Goal: Information Seeking & Learning: Stay updated

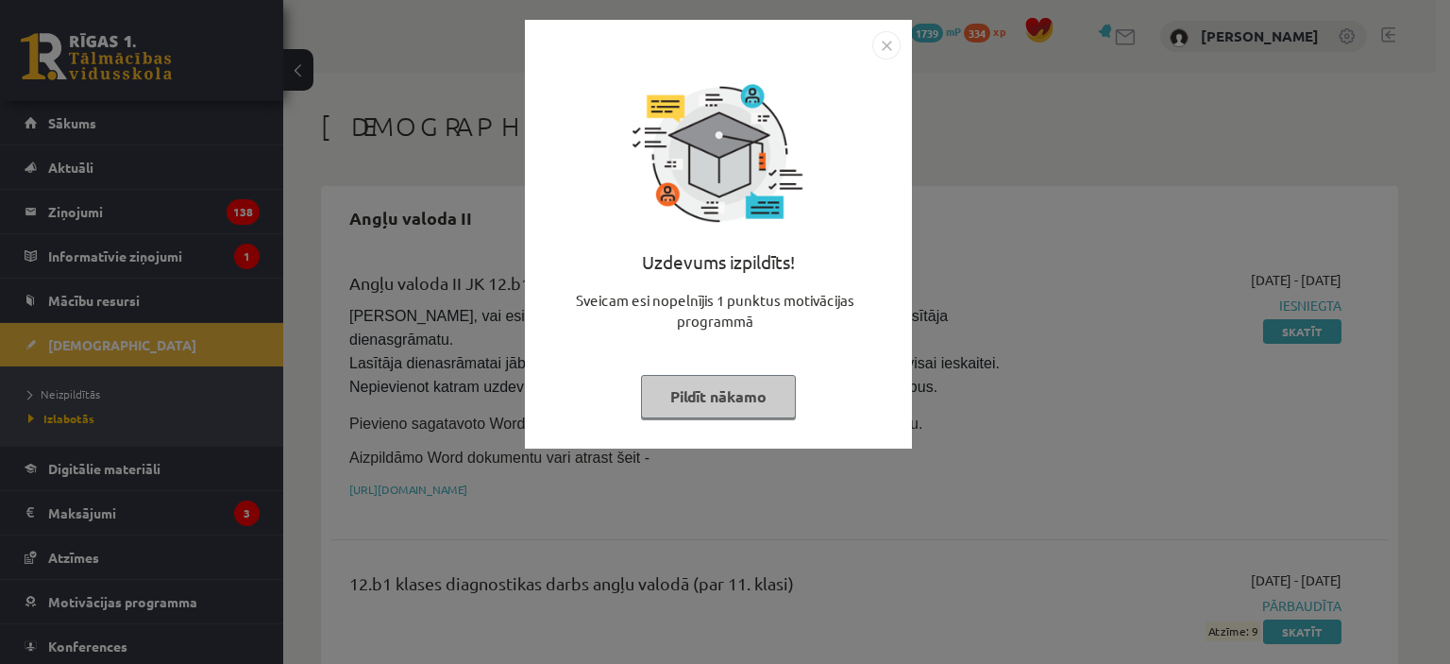
click at [736, 380] on button "Pildīt nākamo" at bounding box center [718, 396] width 155 height 43
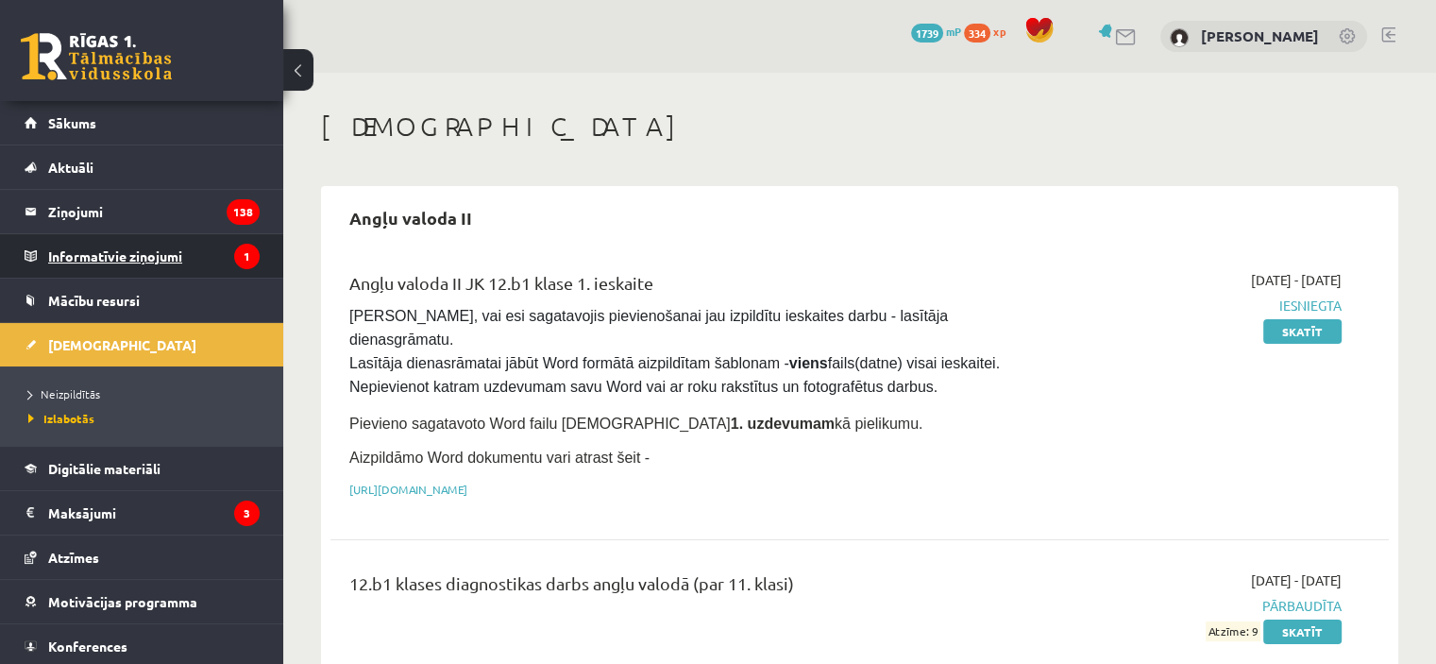
click at [240, 271] on legend "Informatīvie ziņojumi 1" at bounding box center [153, 255] width 211 height 43
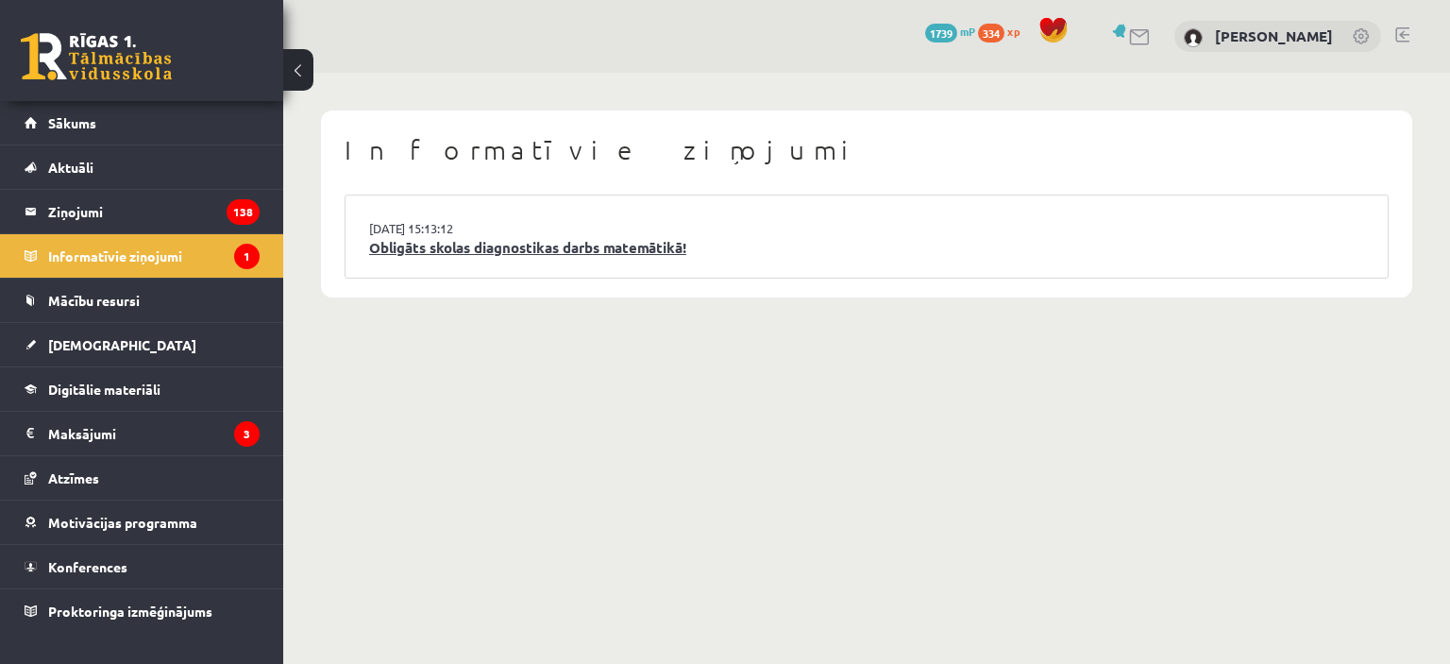
click at [427, 244] on link "Obligāts skolas diagnostikas darbs matemātikā!" at bounding box center [866, 248] width 995 height 22
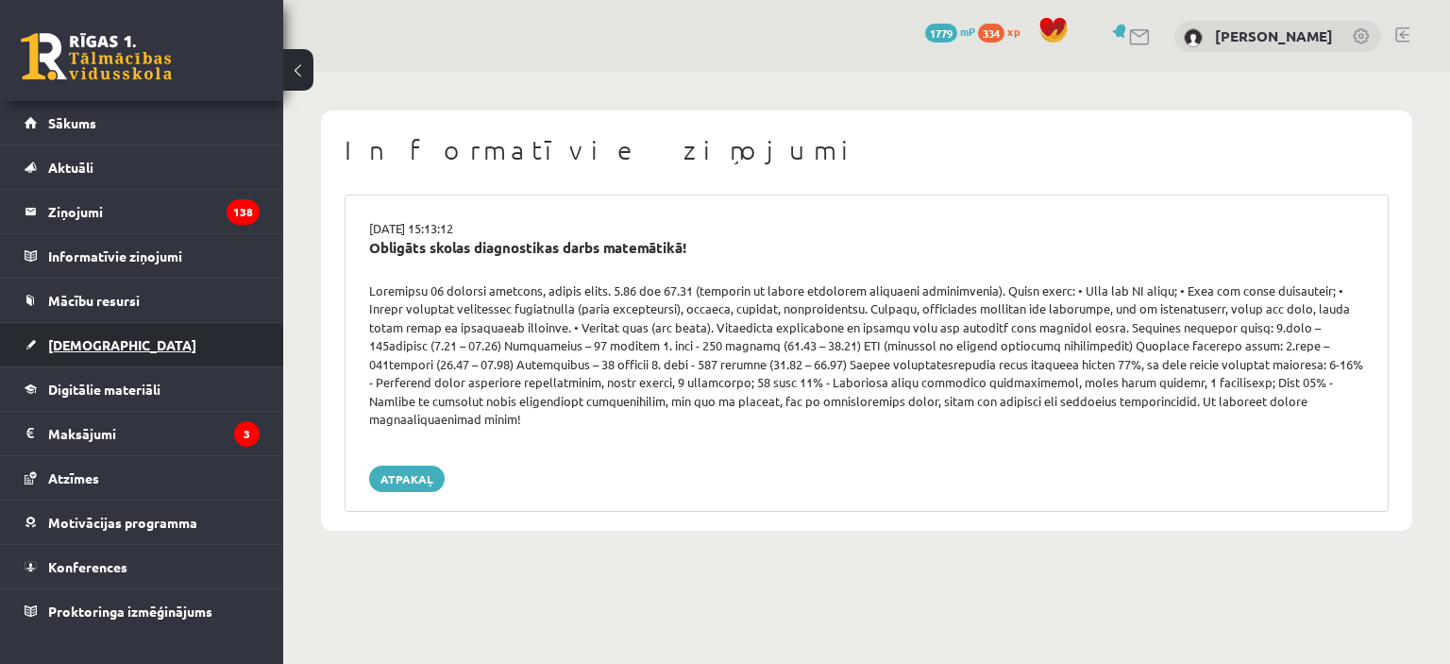
click at [86, 355] on link "[DEMOGRAPHIC_DATA]" at bounding box center [142, 344] width 235 height 43
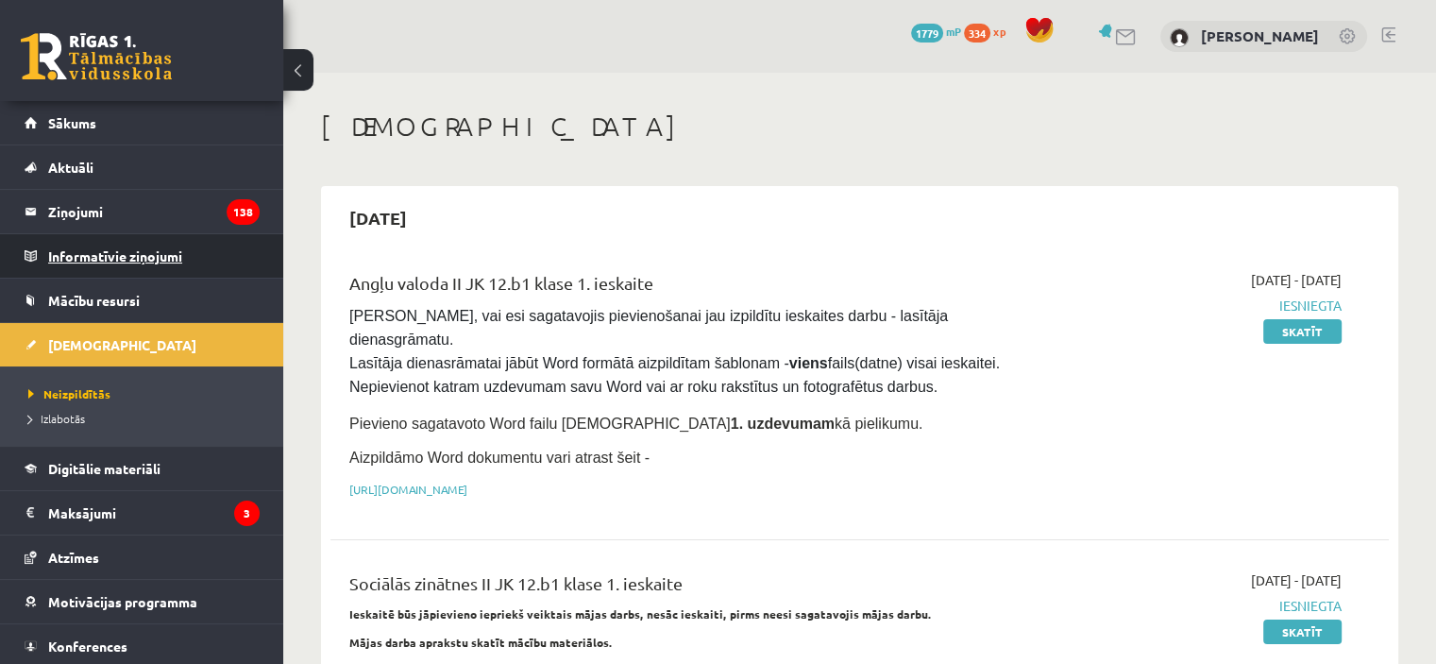
click at [185, 244] on legend "Informatīvie ziņojumi 0" at bounding box center [153, 255] width 211 height 43
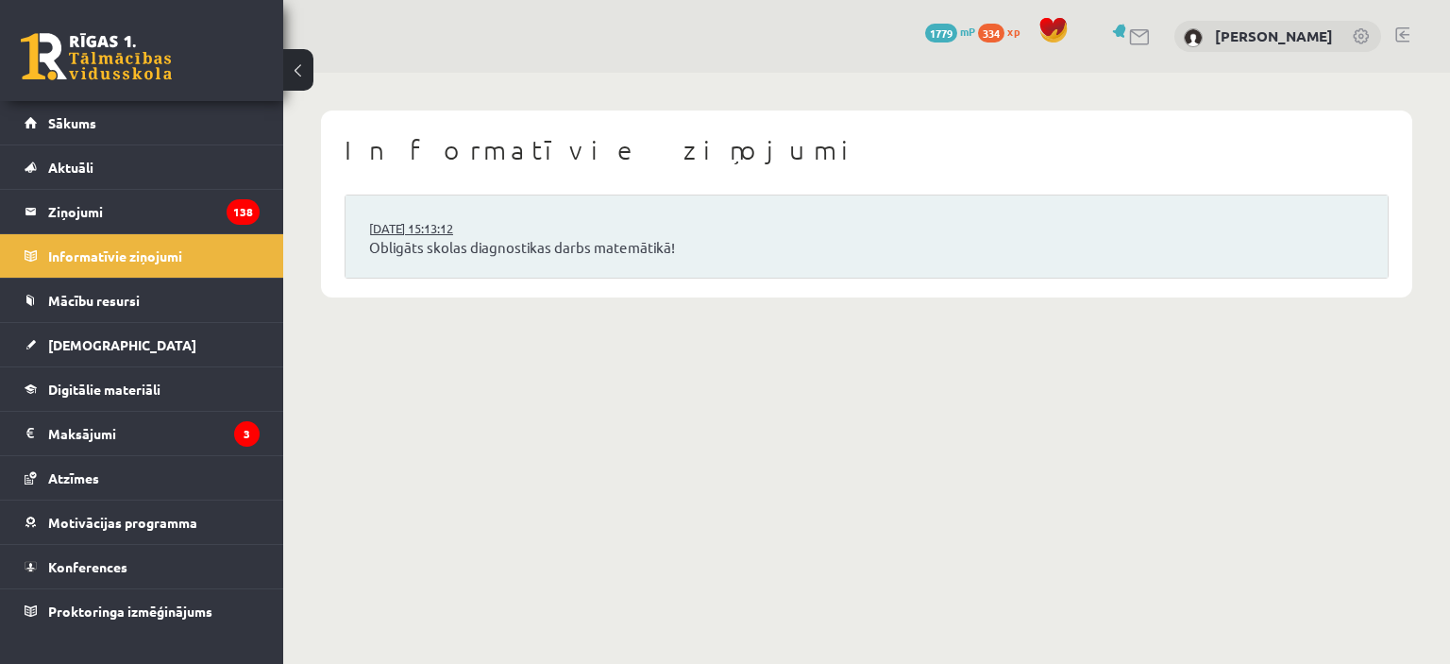
click at [494, 229] on link "[DATE] 15:13:12" at bounding box center [440, 228] width 142 height 19
